Goal: Task Accomplishment & Management: Use online tool/utility

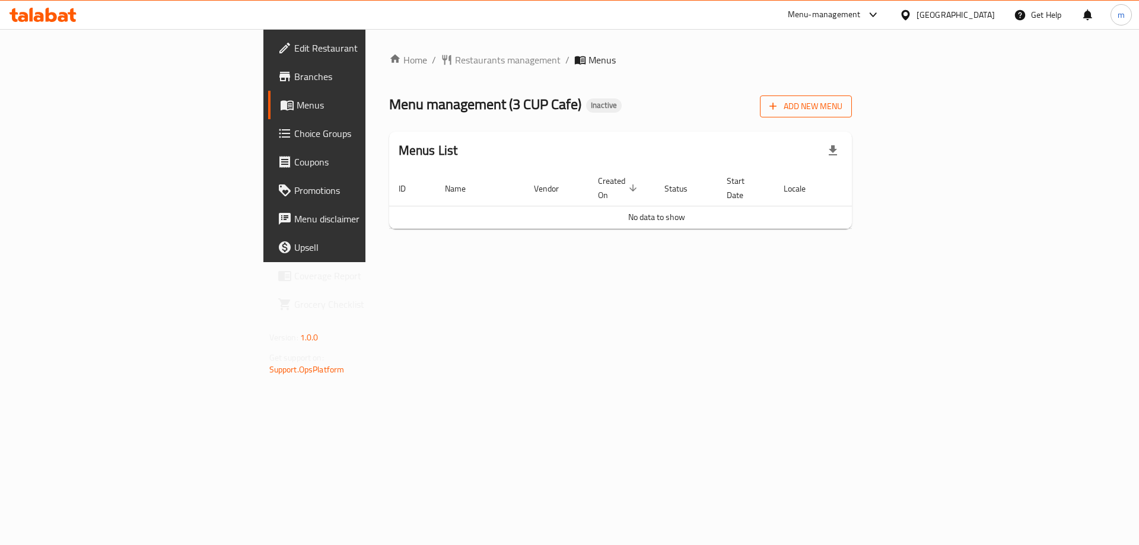
click at [842, 106] on span "Add New Menu" at bounding box center [805, 106] width 73 height 15
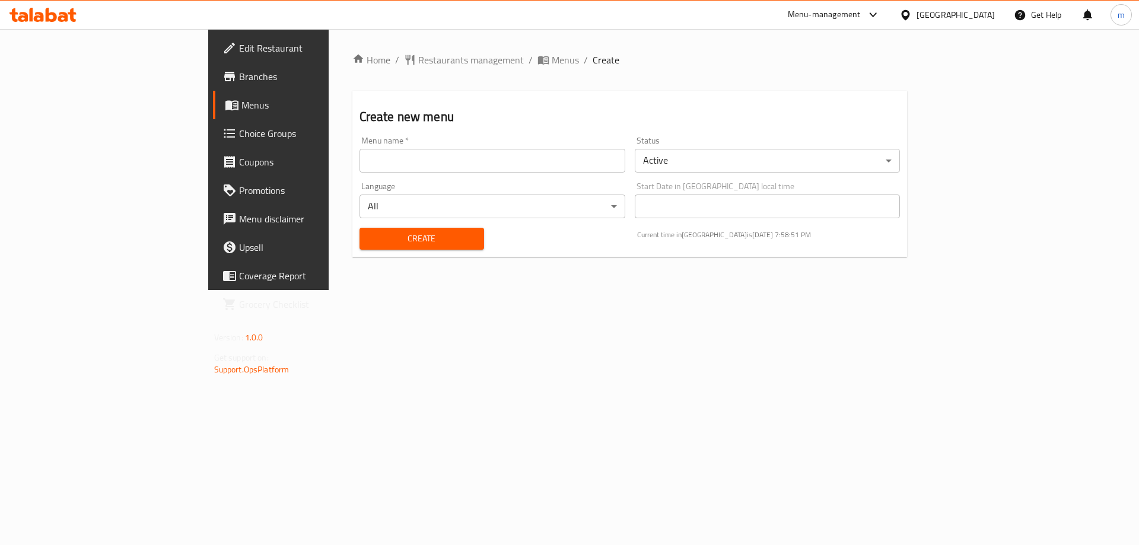
click at [574, 171] on input "text" at bounding box center [492, 161] width 266 height 24
paste input "3 CUP Cafe"
type input "3 CUP Cafe"
click at [369, 240] on span "Create" at bounding box center [422, 238] width 106 height 15
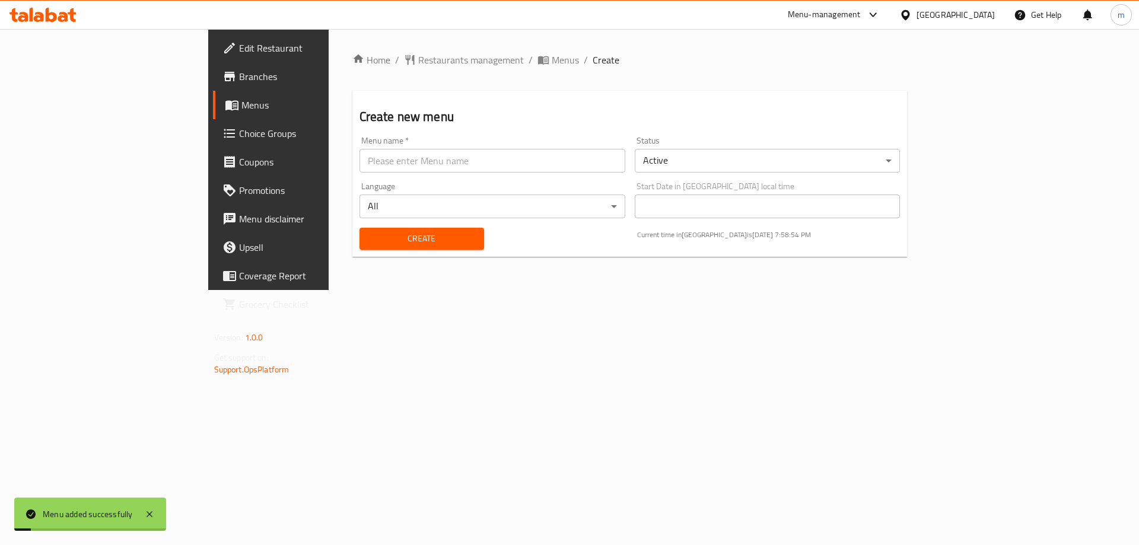
click at [213, 116] on link "Menus" at bounding box center [306, 105] width 186 height 28
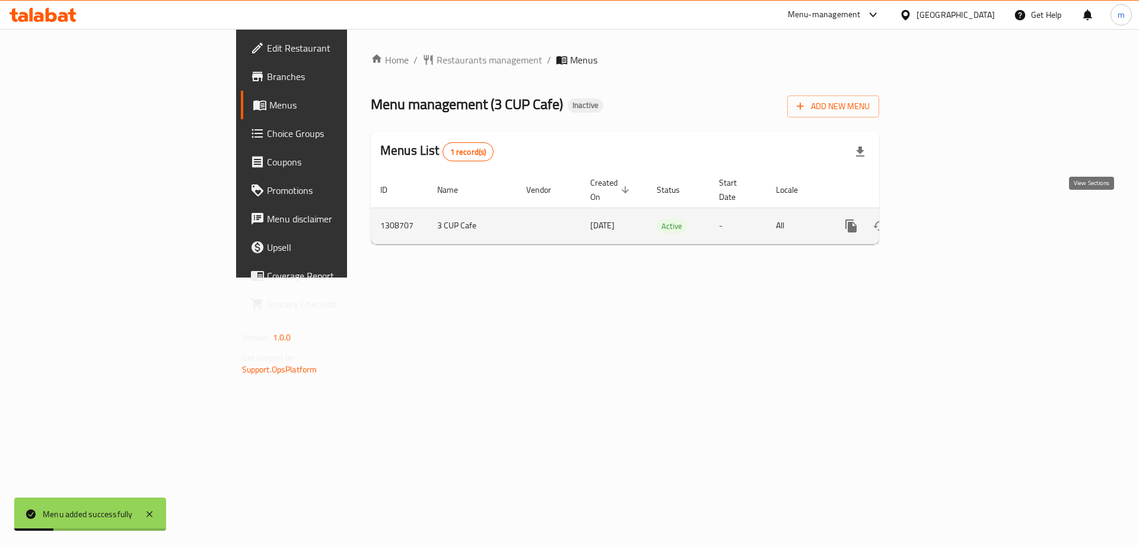
click at [943, 219] on icon "enhanced table" at bounding box center [936, 226] width 14 height 14
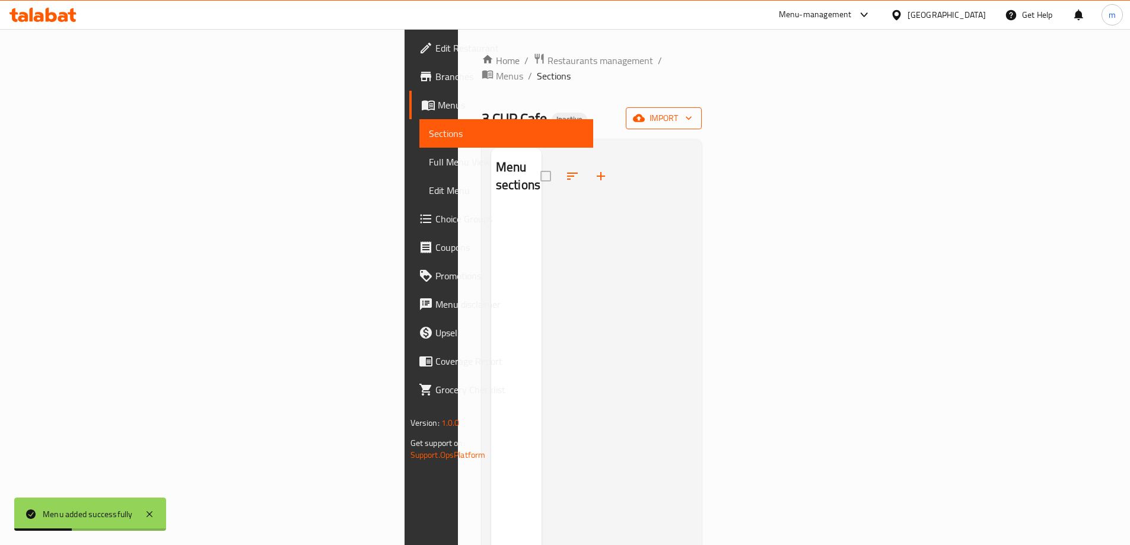
click at [692, 111] on span "import" at bounding box center [663, 118] width 57 height 15
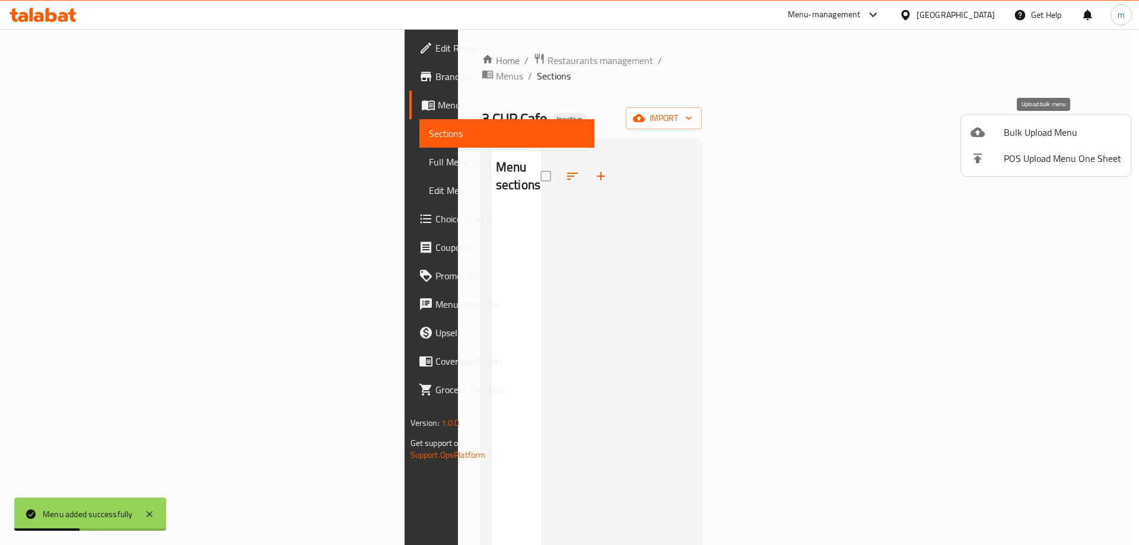
click at [1003, 137] on div at bounding box center [986, 132] width 33 height 14
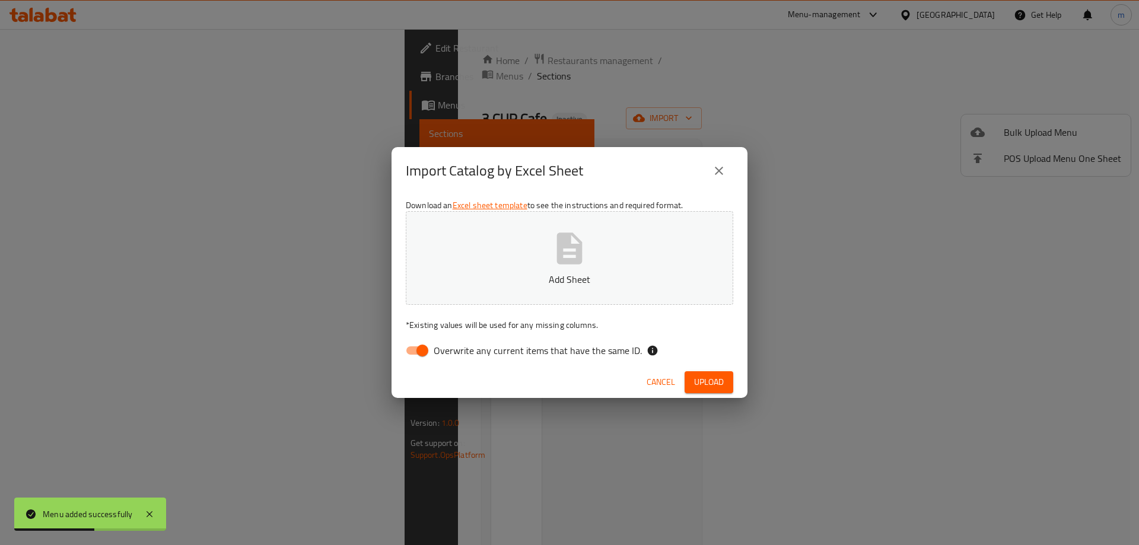
click at [406, 351] on input "Overwrite any current items that have the same ID." at bounding box center [422, 350] width 68 height 23
checkbox input "false"
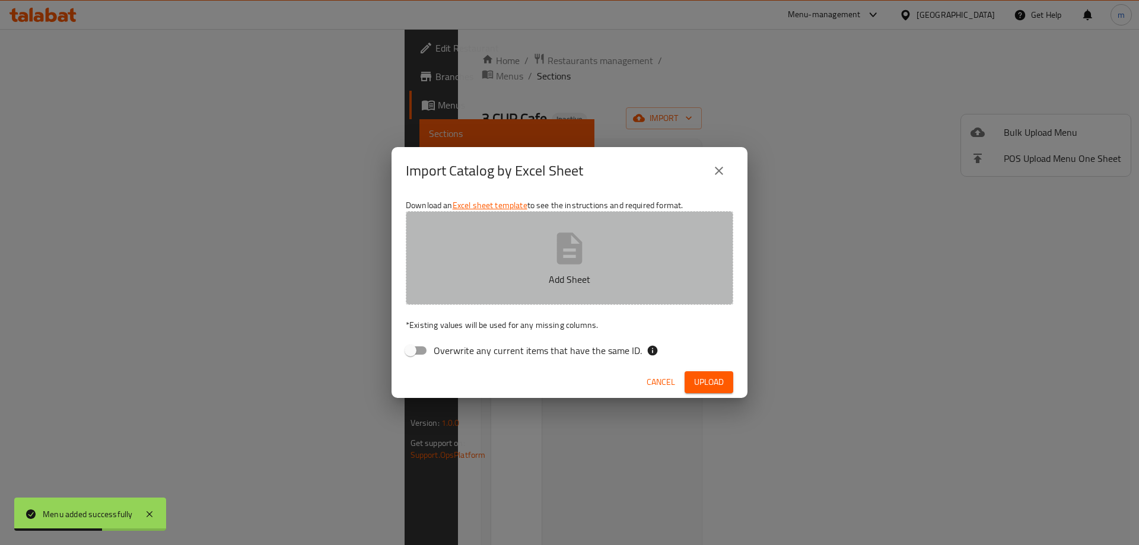
click at [506, 273] on p "Add Sheet" at bounding box center [569, 279] width 291 height 14
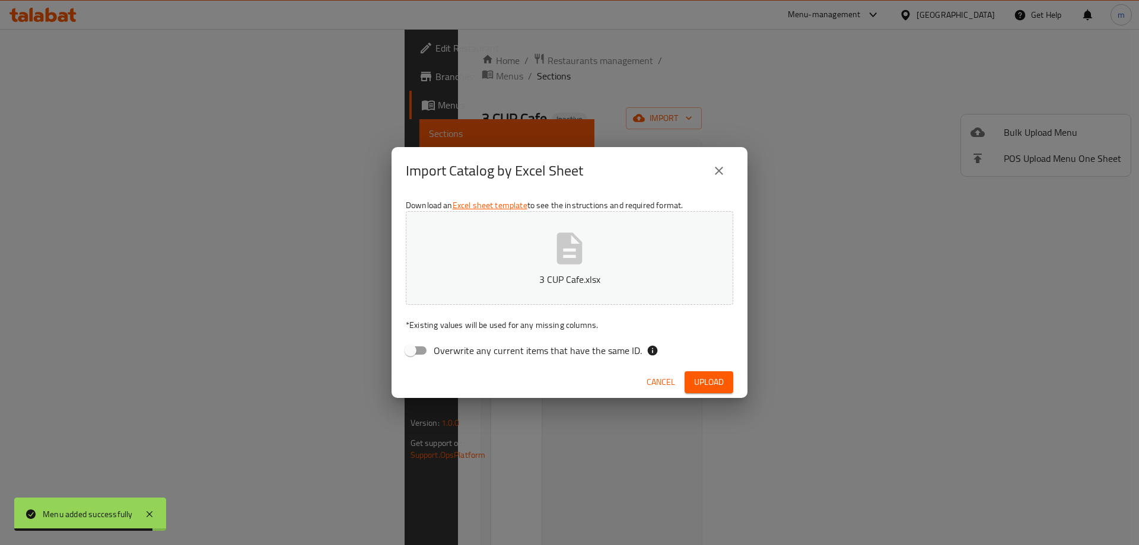
click at [709, 381] on span "Upload" at bounding box center [709, 382] width 30 height 15
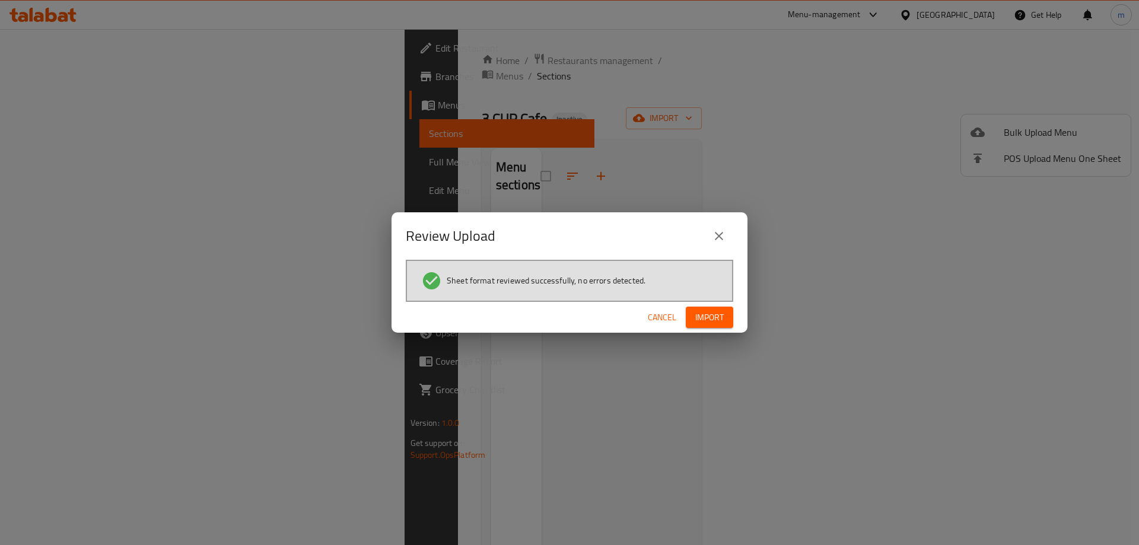
click at [721, 311] on span "Import" at bounding box center [709, 317] width 28 height 15
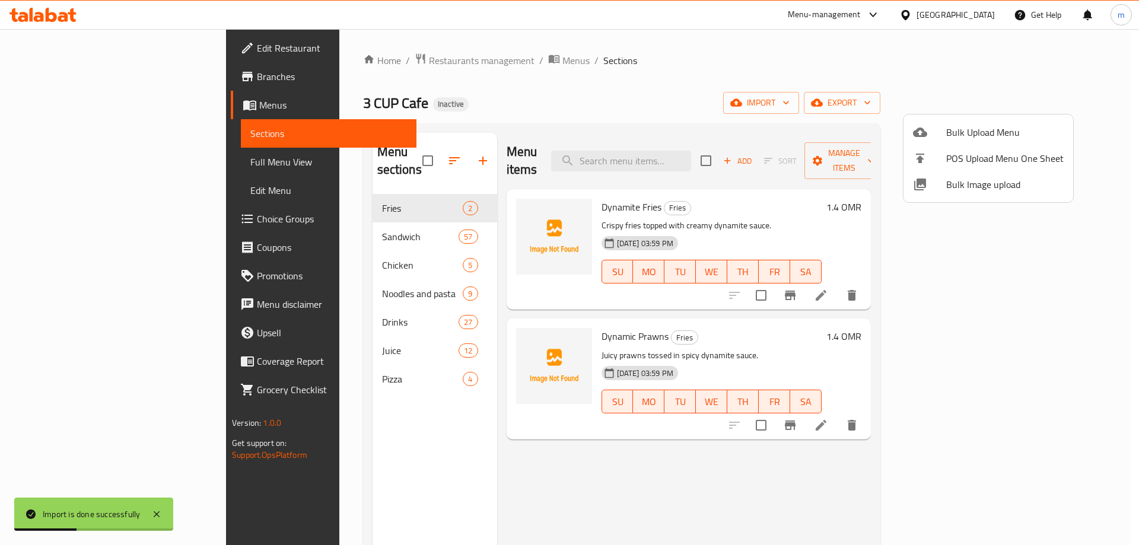
click at [94, 170] on div at bounding box center [569, 272] width 1139 height 545
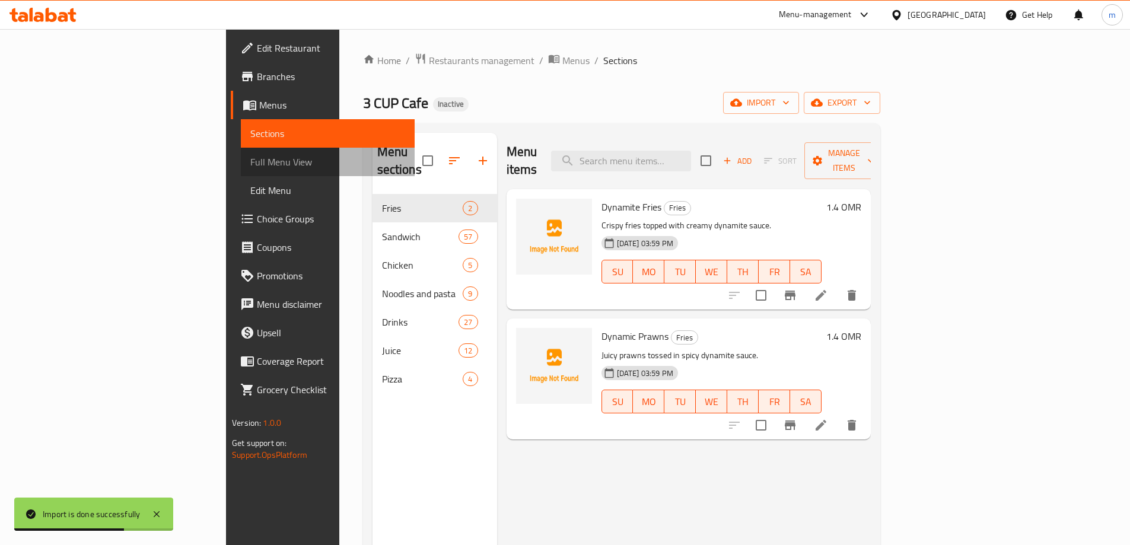
click at [250, 159] on span "Full Menu View" at bounding box center [327, 162] width 155 height 14
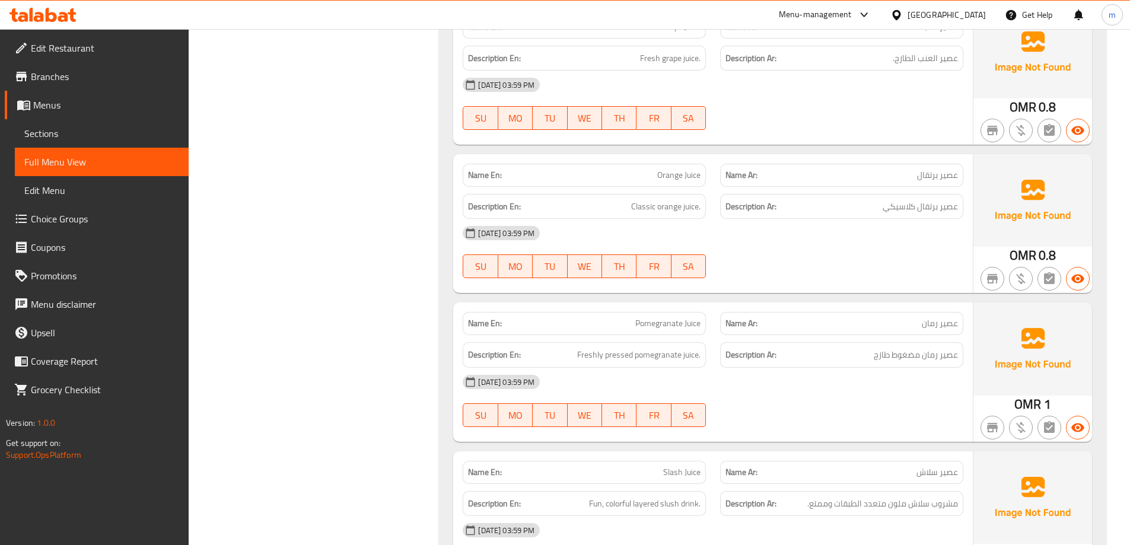
scroll to position [347, 0]
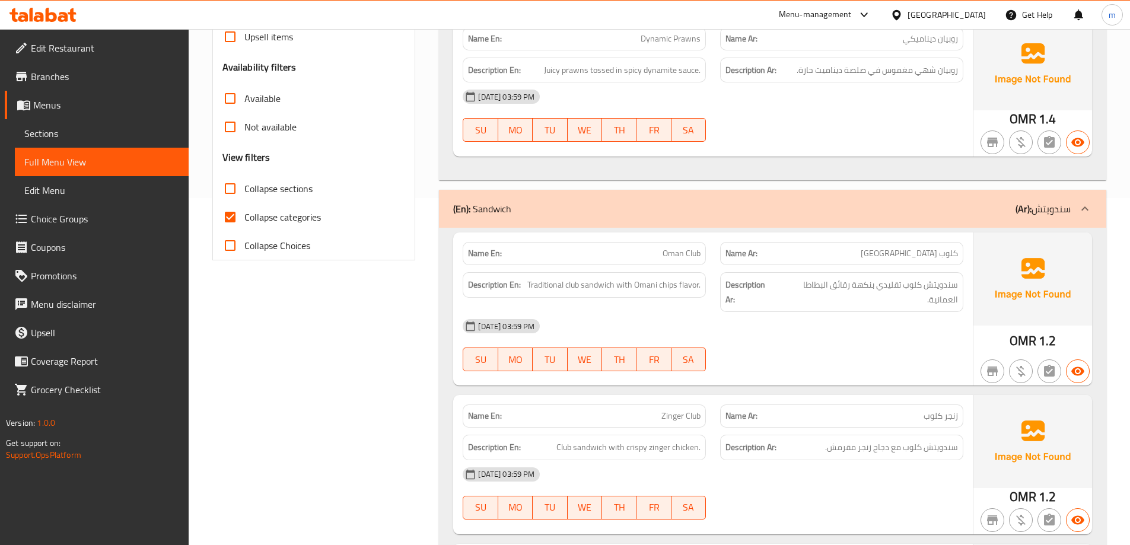
click at [317, 212] on span "Collapse categories" at bounding box center [282, 217] width 76 height 14
click at [244, 212] on input "Collapse categories" at bounding box center [230, 217] width 28 height 28
checkbox input "false"
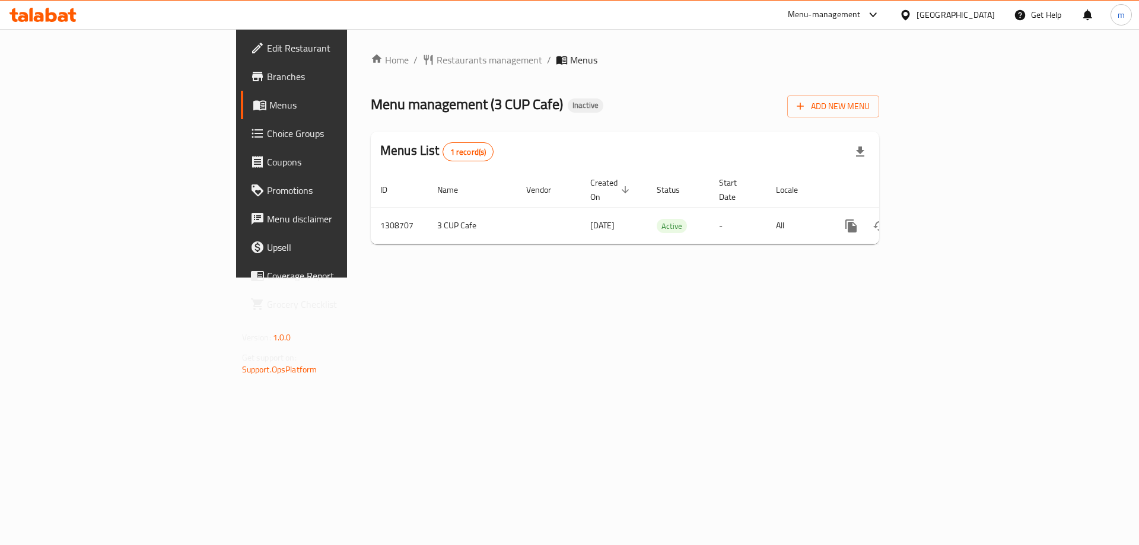
click at [789, 91] on div "Menu management ( 3 CUP Cafe ) Inactive Add New Menu" at bounding box center [625, 104] width 508 height 27
